Goal: Information Seeking & Learning: Learn about a topic

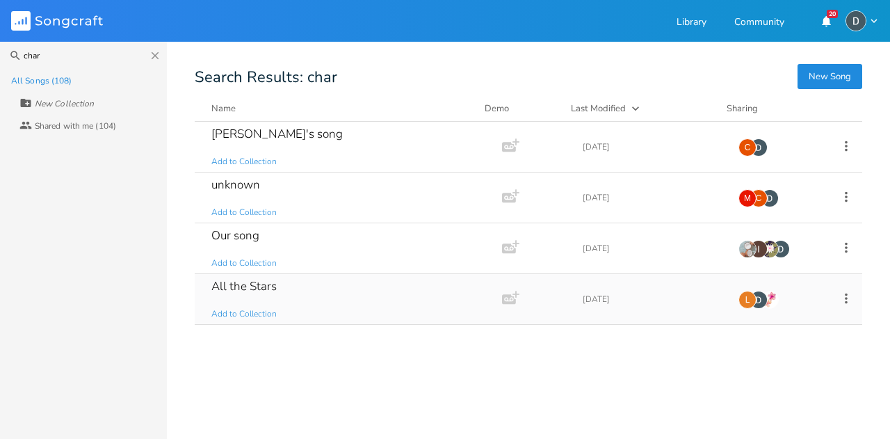
type input "char"
click at [272, 293] on div "All the Stars Add to Collection" at bounding box center [345, 299] width 268 height 50
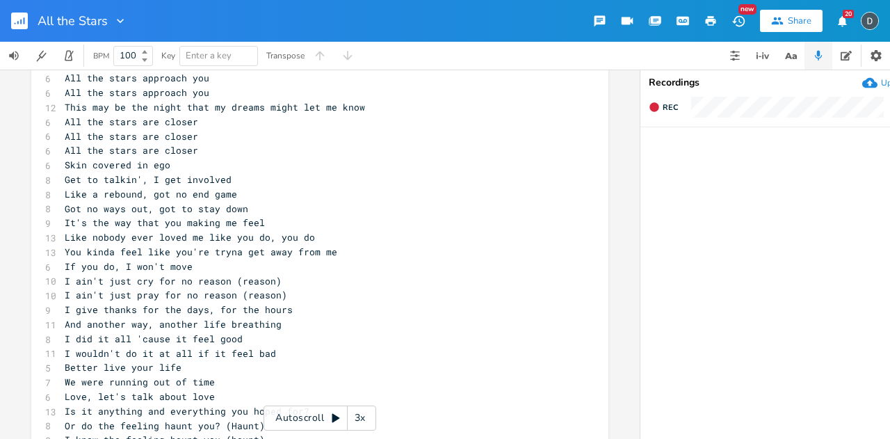
scroll to position [727, 0]
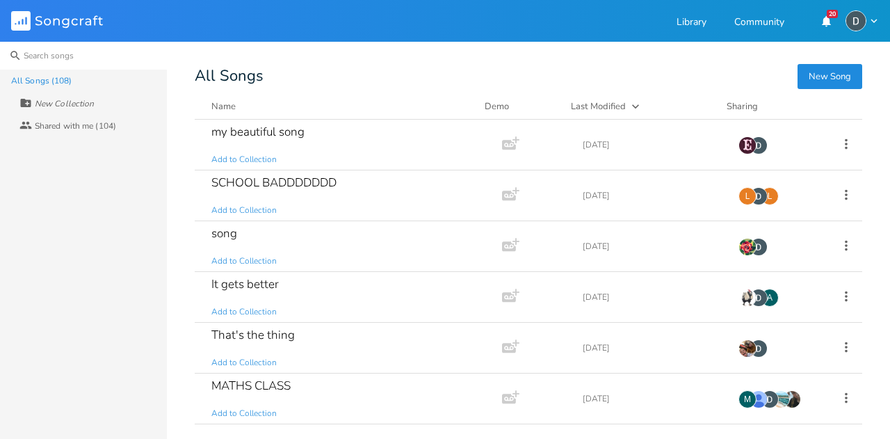
click at [66, 60] on input at bounding box center [83, 56] width 167 height 28
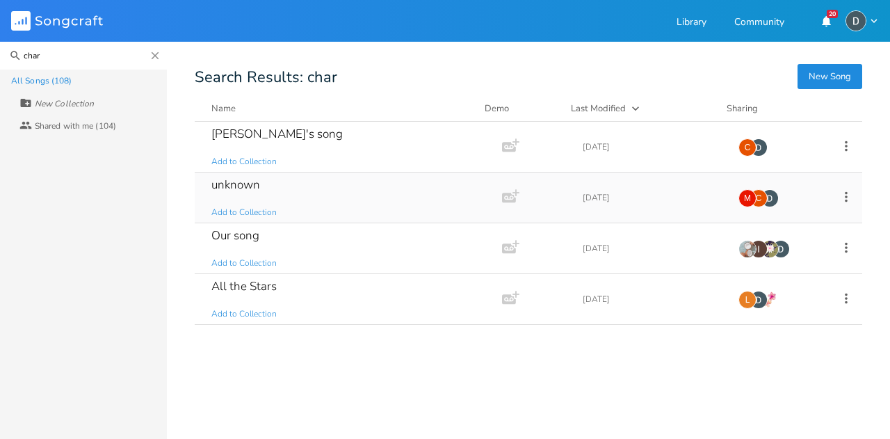
type input "char"
click at [227, 186] on div "unknown" at bounding box center [235, 185] width 49 height 12
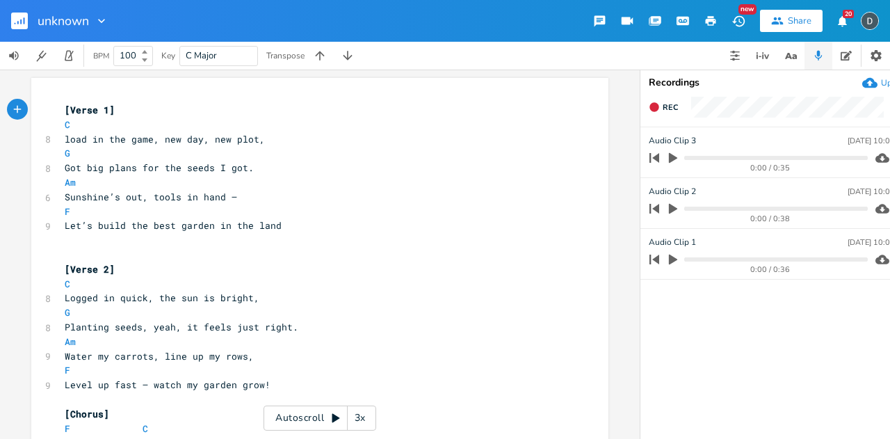
click at [785, 26] on button "Share" at bounding box center [791, 21] width 63 height 22
click at [670, 261] on icon "button" at bounding box center [673, 259] width 8 height 10
click at [670, 209] on icon "button" at bounding box center [673, 209] width 8 height 10
click at [671, 211] on icon "button" at bounding box center [672, 208] width 11 height 11
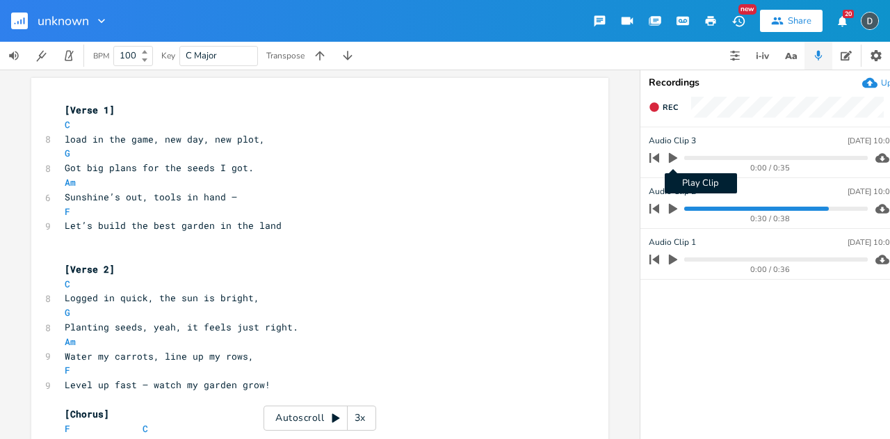
click at [671, 151] on button "Play Clip" at bounding box center [673, 158] width 18 height 22
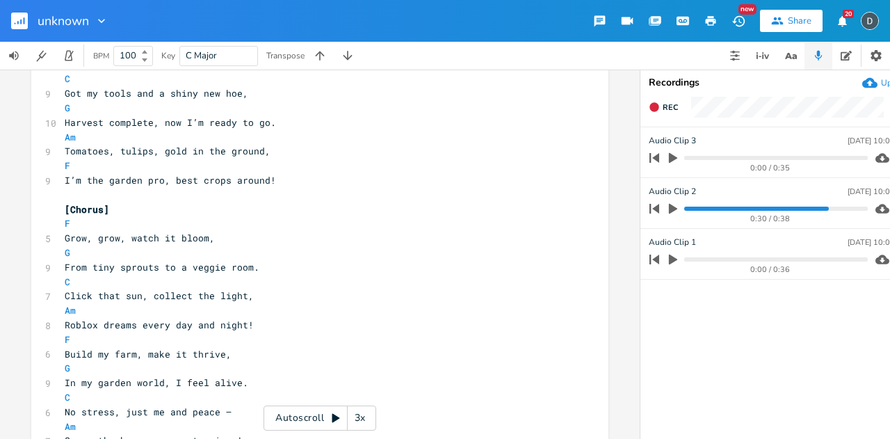
scroll to position [828, 0]
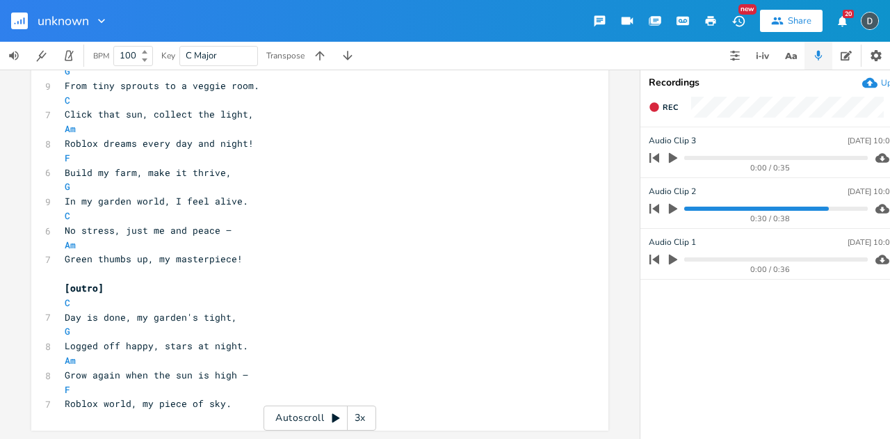
click at [272, 179] on pre "G" at bounding box center [313, 186] width 502 height 15
click at [670, 256] on icon "button" at bounding box center [673, 259] width 8 height 10
click at [764, 259] on progress at bounding box center [775, 259] width 183 height 4
click at [676, 259] on icon "button" at bounding box center [673, 258] width 8 height 9
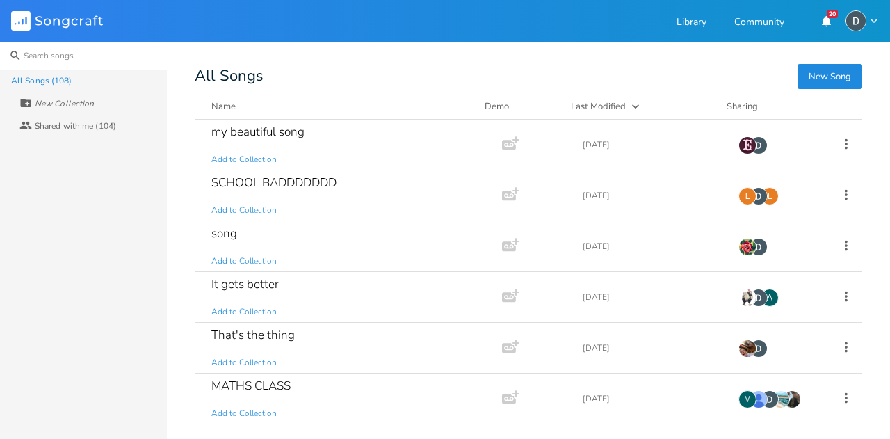
click at [49, 56] on input at bounding box center [83, 56] width 167 height 28
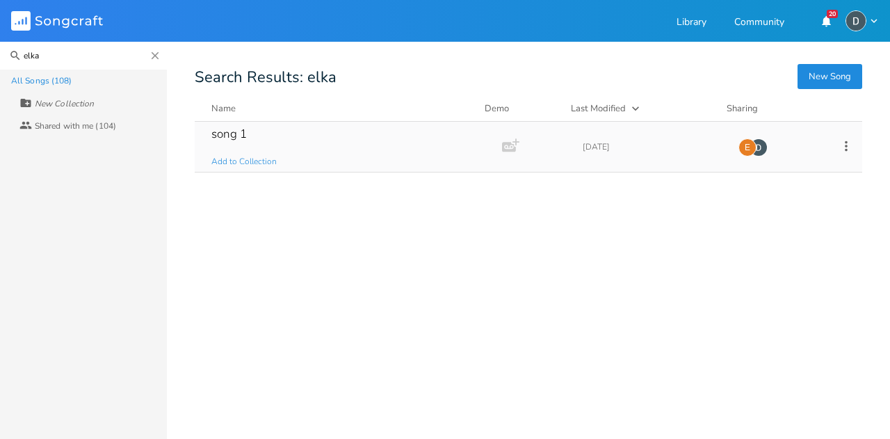
type input "elka"
click at [235, 131] on div "song 1" at bounding box center [228, 134] width 35 height 12
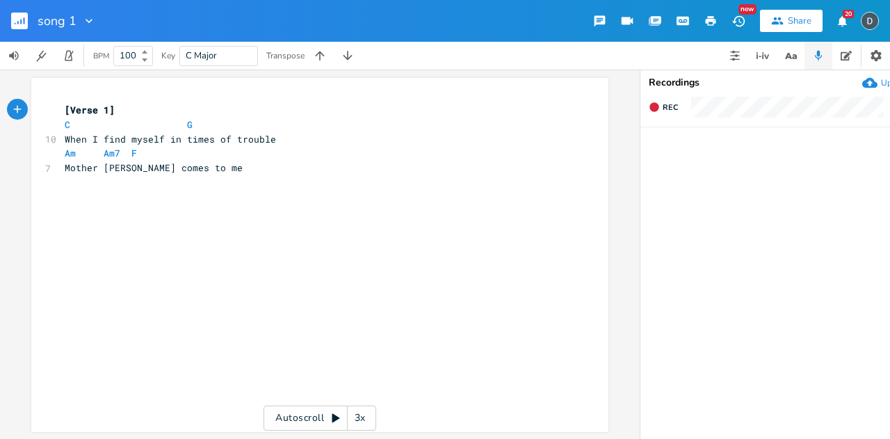
scroll to position [10, 0]
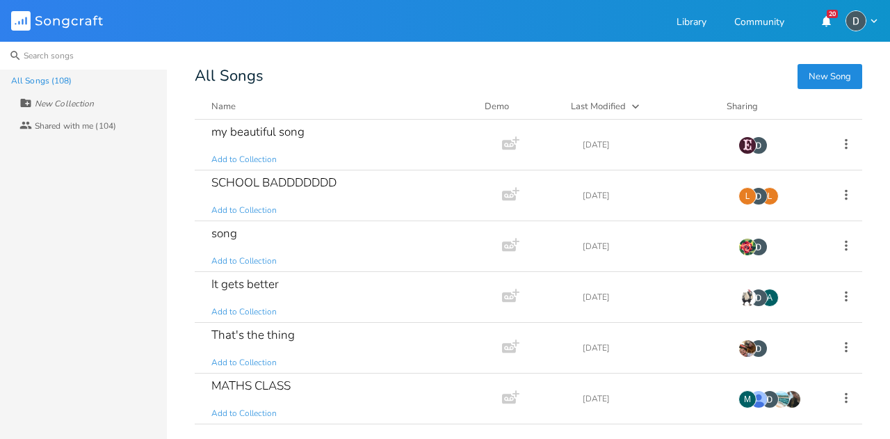
click at [35, 44] on input at bounding box center [83, 56] width 167 height 28
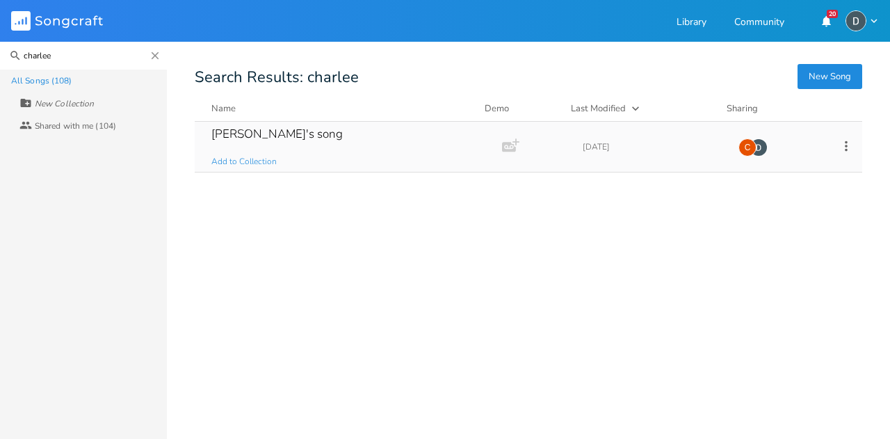
type input "charlee"
click at [246, 134] on div "charlee's song" at bounding box center [276, 134] width 131 height 12
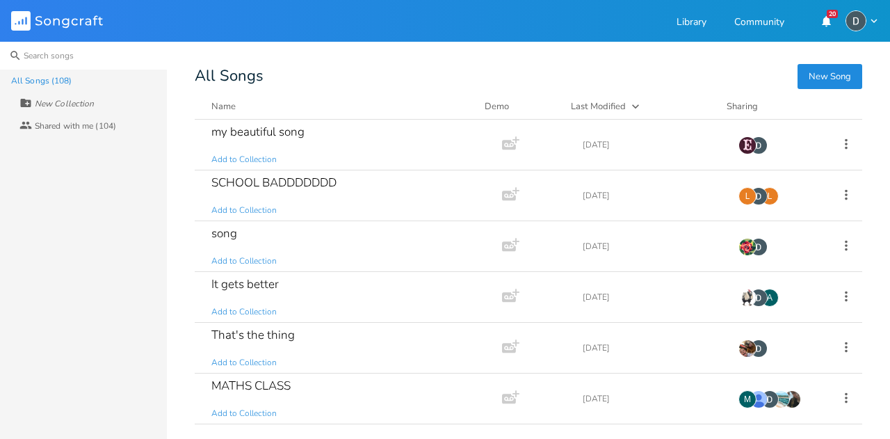
click at [45, 63] on input at bounding box center [83, 56] width 167 height 28
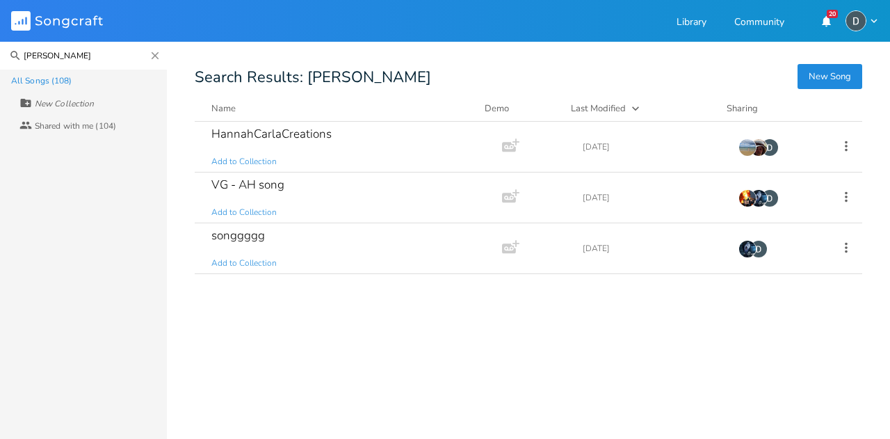
click at [96, 51] on input "ANNA" at bounding box center [83, 56] width 167 height 28
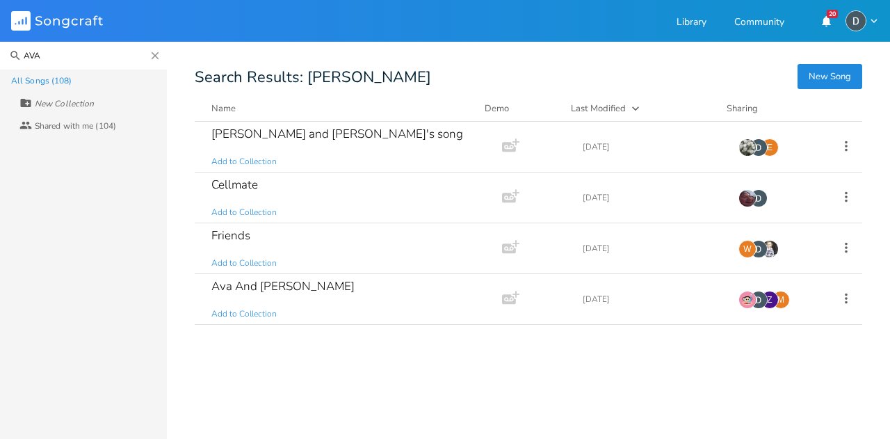
type input "AVA"
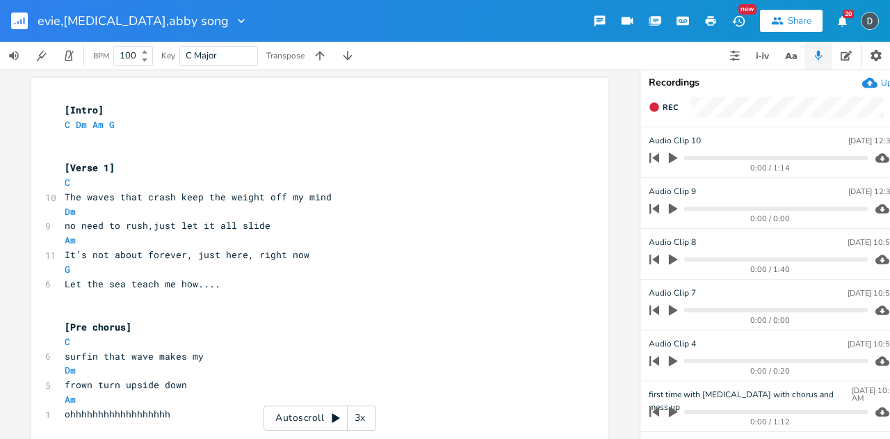
click at [673, 161] on icon "button" at bounding box center [672, 157] width 13 height 13
click at [779, 20] on icon "button" at bounding box center [777, 21] width 12 height 8
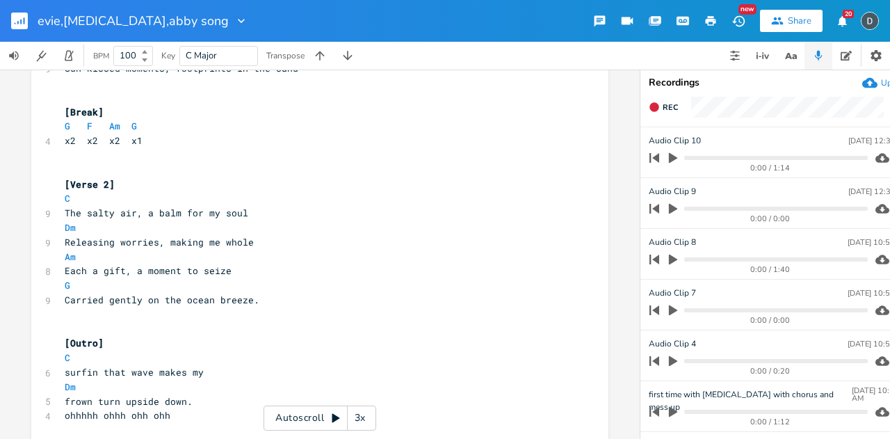
scroll to position [553, 0]
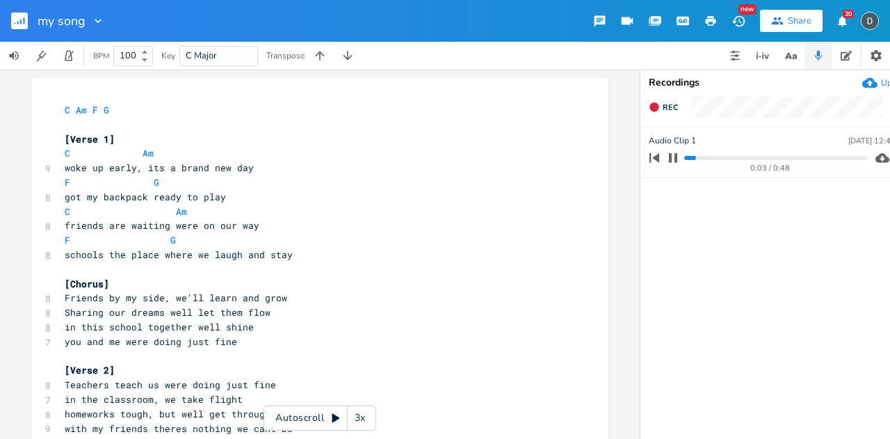
click at [721, 156] on progress at bounding box center [775, 158] width 183 height 4
click at [764, 156] on progress at bounding box center [775, 158] width 183 height 4
click at [671, 159] on icon "button" at bounding box center [672, 157] width 11 height 11
click at [803, 24] on div "Share" at bounding box center [799, 21] width 24 height 13
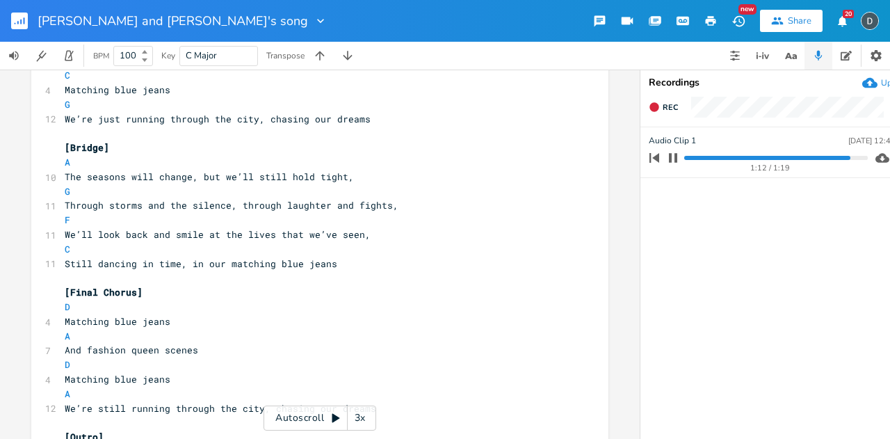
scroll to position [900, 0]
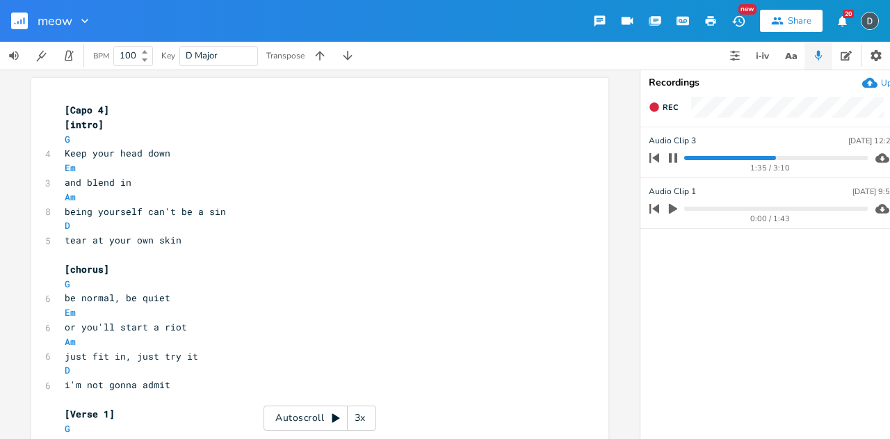
click at [792, 24] on div "Share" at bounding box center [799, 21] width 24 height 13
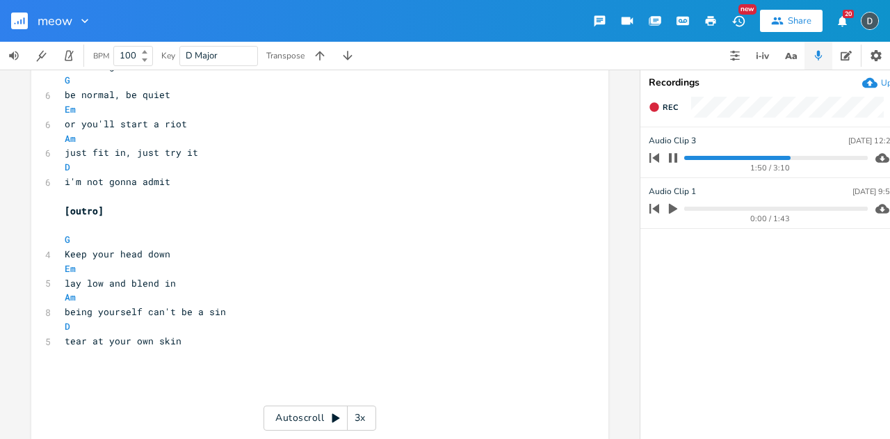
scroll to position [1723, 0]
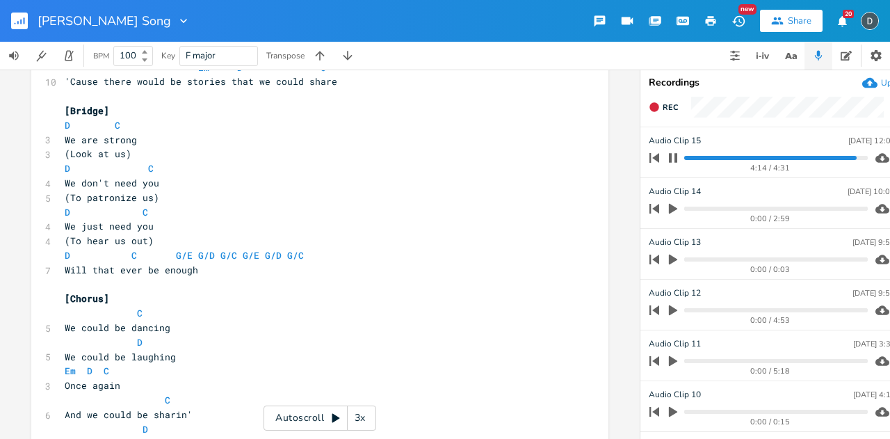
scroll to position [1632, 0]
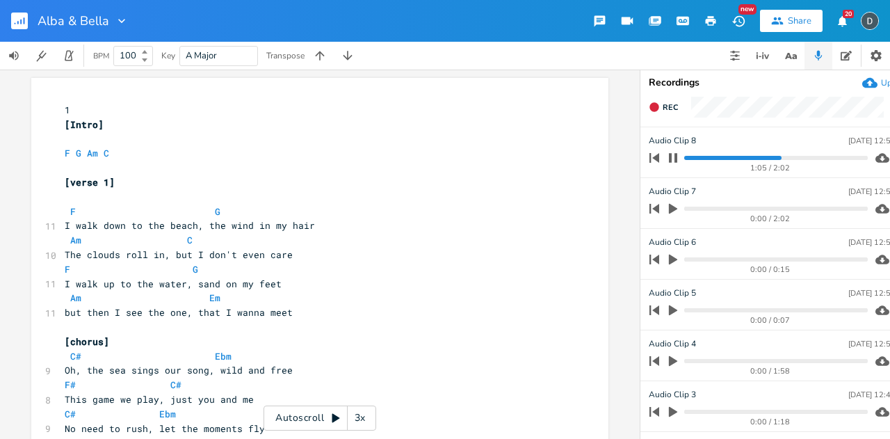
click at [674, 165] on div "1:05 / 2:02" at bounding box center [770, 168] width 195 height 8
click at [781, 27] on button "Share" at bounding box center [791, 21] width 63 height 22
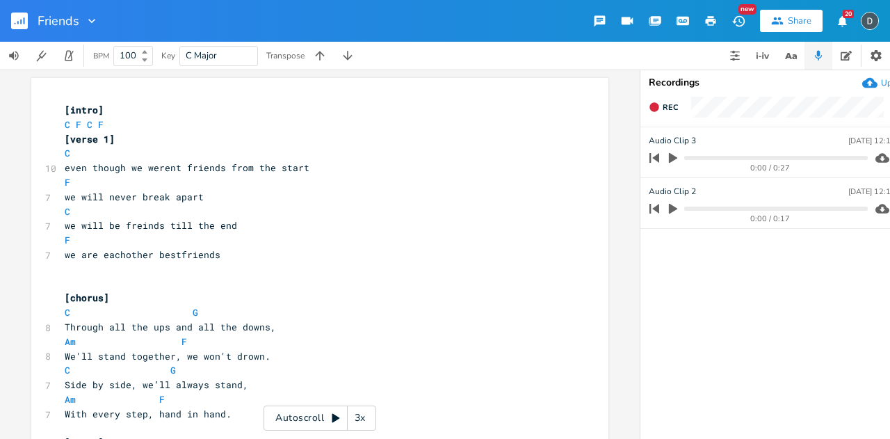
click at [674, 211] on icon "button" at bounding box center [672, 208] width 13 height 13
click at [669, 206] on icon "button" at bounding box center [673, 208] width 8 height 9
click at [671, 166] on button "button" at bounding box center [673, 158] width 18 height 22
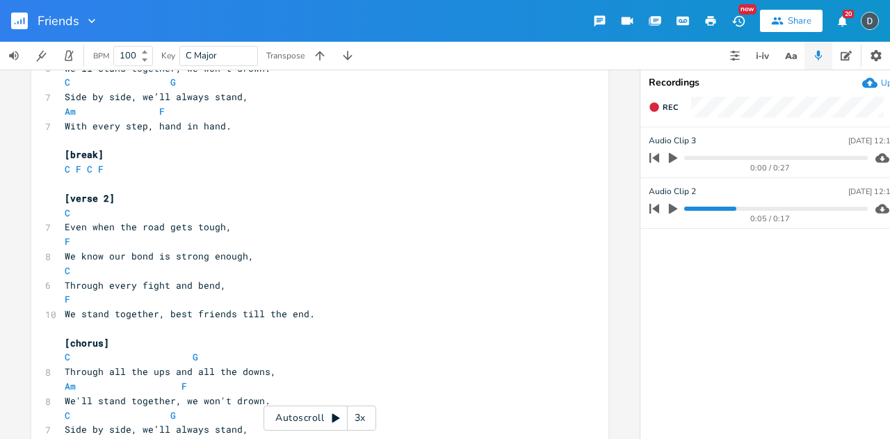
scroll to position [449, 0]
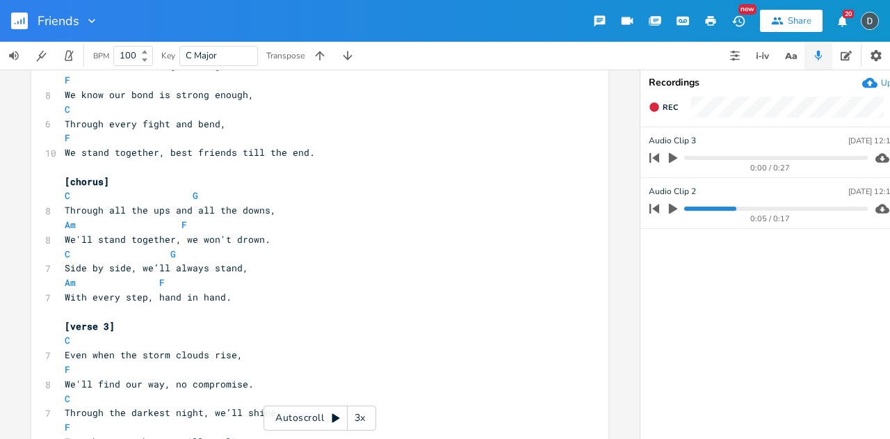
click at [799, 12] on button "Share" at bounding box center [791, 21] width 63 height 22
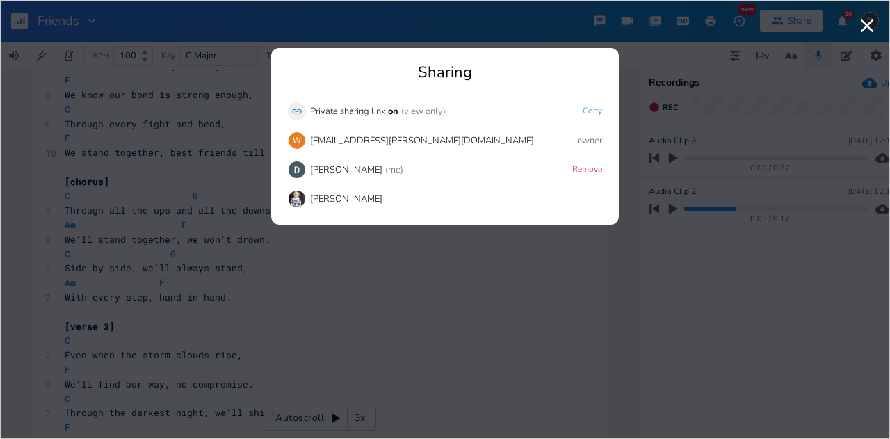
click at [799, 12] on div "Sharing Link Private sharing link on (view only) Copy W willow.goyen@student.mo…" at bounding box center [445, 219] width 890 height 439
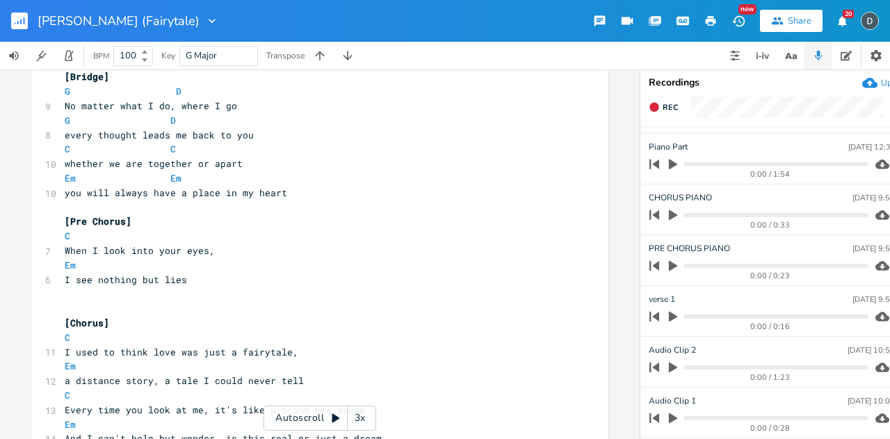
scroll to position [828, 0]
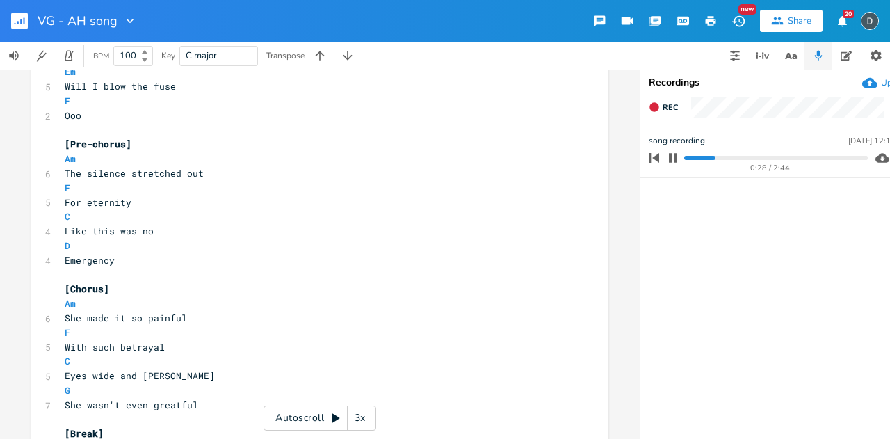
scroll to position [154, 0]
click at [85, 241] on pre "D" at bounding box center [313, 245] width 502 height 15
type textarea "m"
click at [78, 258] on li "Dm" at bounding box center [82, 260] width 43 height 15
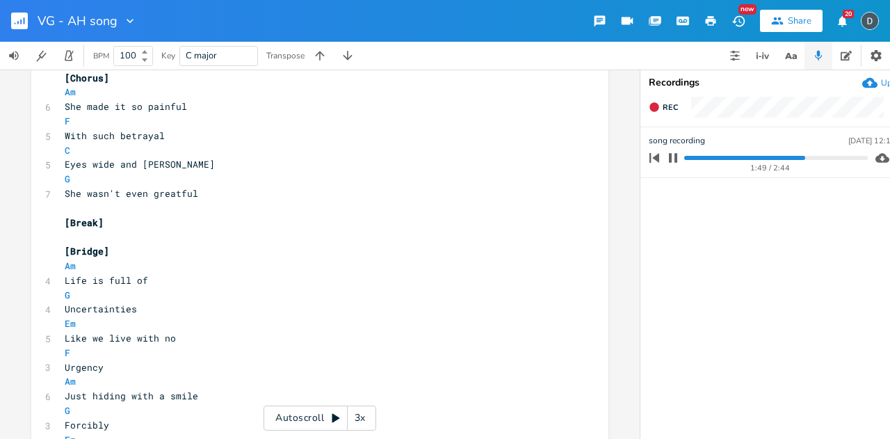
scroll to position [860, 0]
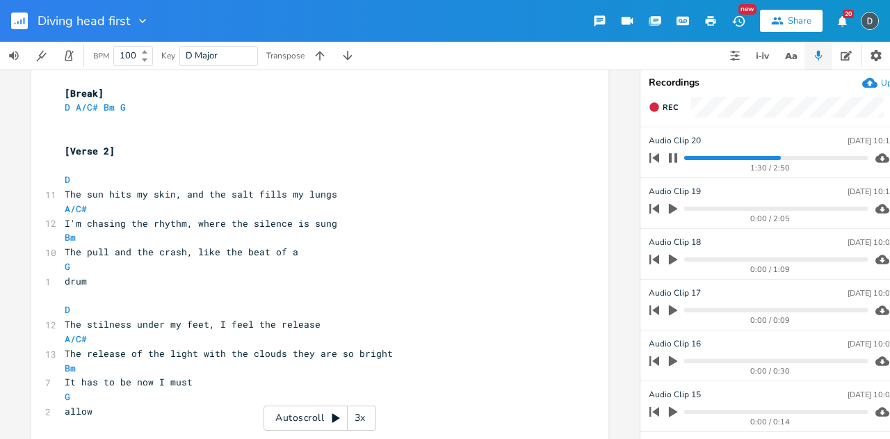
scroll to position [483, 0]
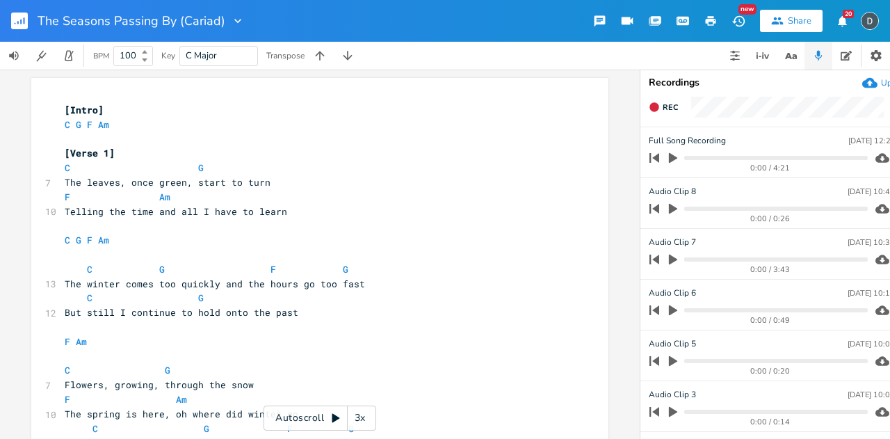
click at [675, 162] on icon "button" at bounding box center [672, 157] width 13 height 13
click at [781, 24] on icon "button" at bounding box center [777, 21] width 12 height 8
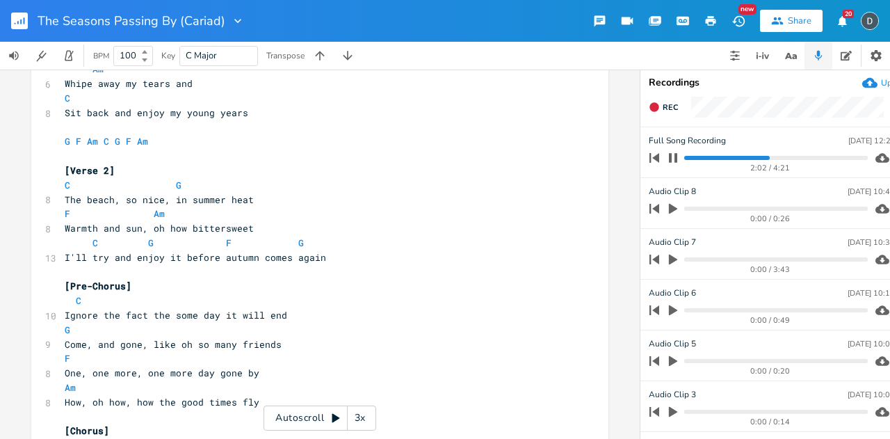
scroll to position [647, 0]
click at [97, 131] on pre "​" at bounding box center [313, 128] width 502 height 15
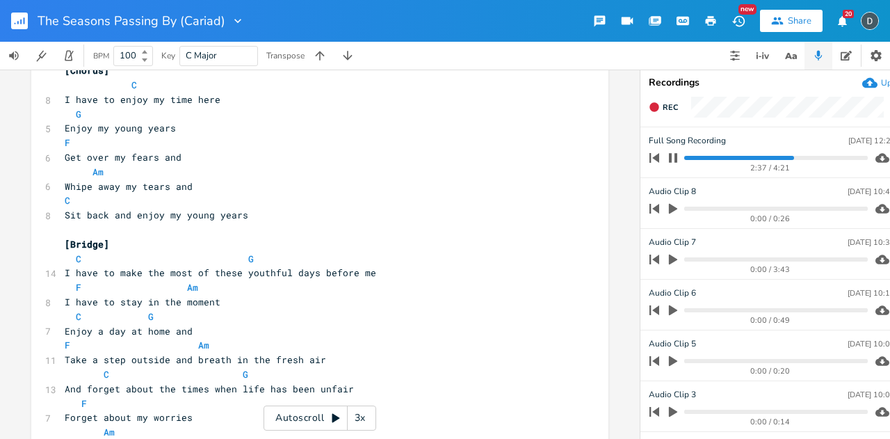
scroll to position [1017, 0]
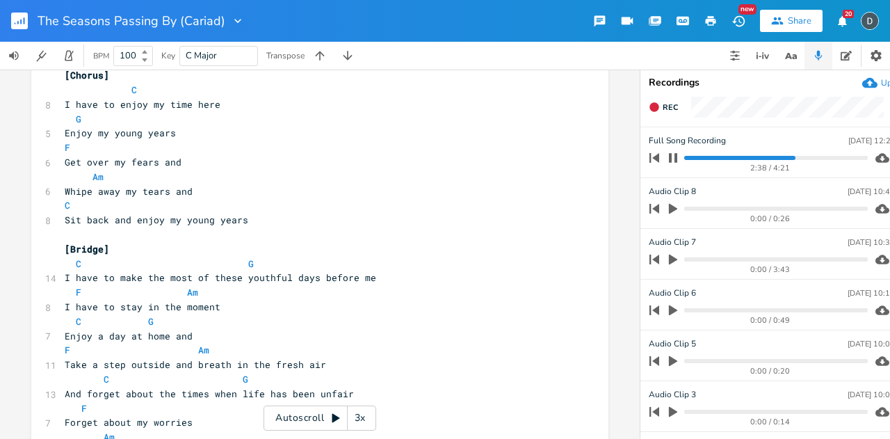
type textarea "[break]"
click at [800, 156] on progress at bounding box center [775, 158] width 183 height 4
click at [816, 157] on progress at bounding box center [775, 158] width 183 height 4
click at [808, 157] on progress at bounding box center [775, 158] width 183 height 4
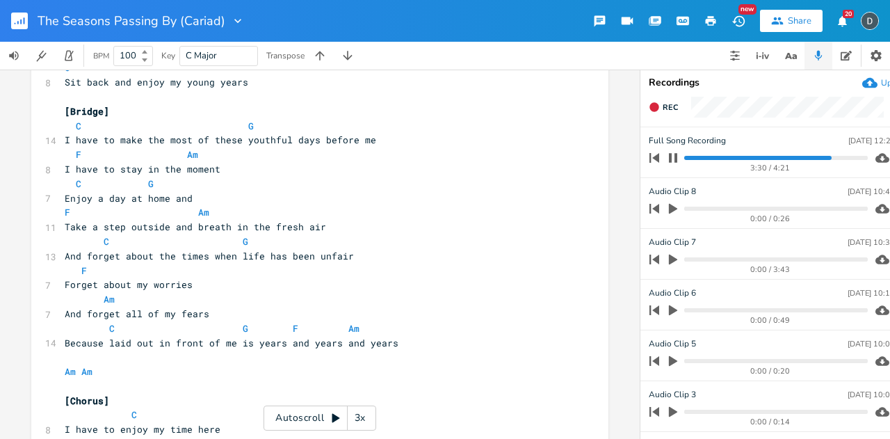
scroll to position [1156, 0]
click at [670, 156] on icon "button" at bounding box center [673, 157] width 8 height 9
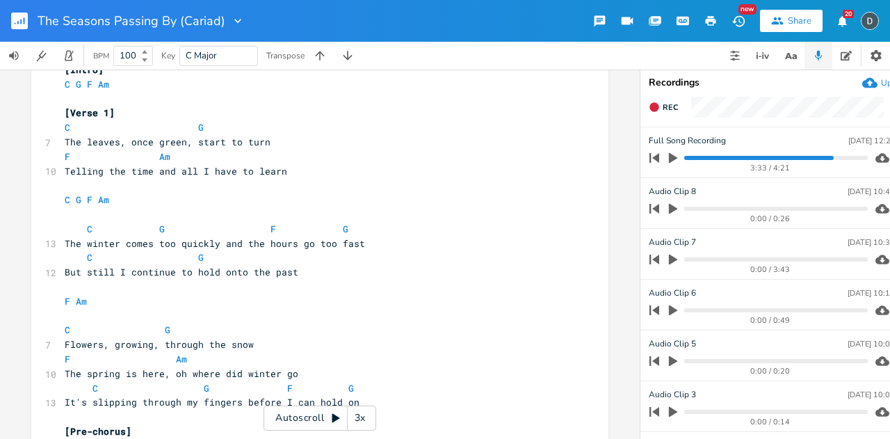
scroll to position [0, 0]
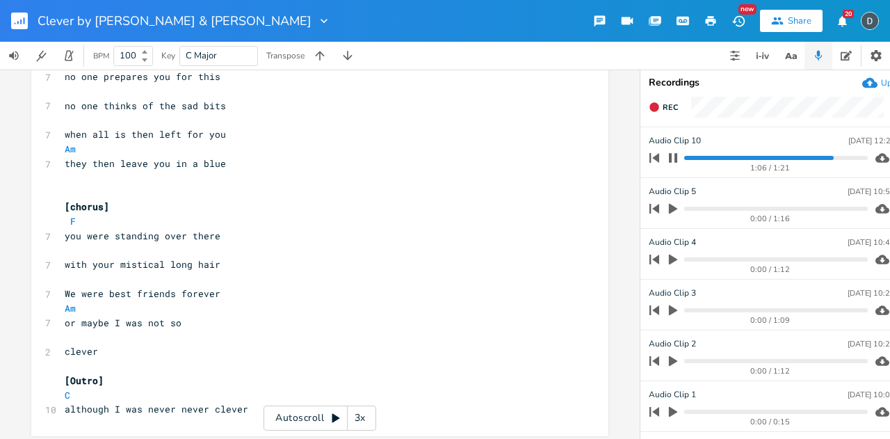
scroll to position [972, 0]
